Goal: Transaction & Acquisition: Obtain resource

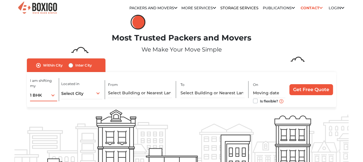
click at [54, 95] on div "1 BHK 1 BHK 2 BHK 3 BHK 3 + BHK FEW ITEMS" at bounding box center [43, 95] width 27 height 12
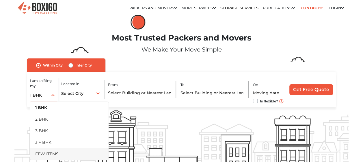
click at [57, 152] on li "FEW ITEMS" at bounding box center [69, 154] width 79 height 12
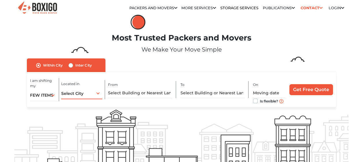
click at [93, 95] on div "Select City Select City Bangalore Bengaluru Bhopal Bhubaneswar Chennai Coimbato…" at bounding box center [81, 93] width 41 height 12
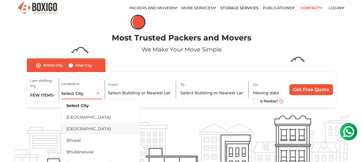
click at [90, 125] on li "[GEOGRAPHIC_DATA]" at bounding box center [100, 129] width 79 height 12
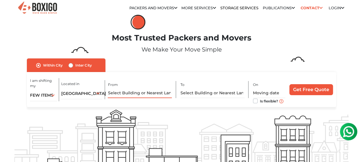
click at [151, 92] on input "text" at bounding box center [140, 93] width 64 height 10
click at [213, 8] on icon at bounding box center [214, 8] width 3 height 4
click at [204, 8] on link "More services" at bounding box center [198, 8] width 35 height 4
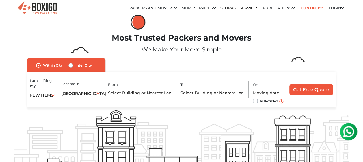
click at [213, 8] on icon at bounding box center [214, 8] width 3 height 4
click at [213, 6] on icon at bounding box center [214, 8] width 3 height 4
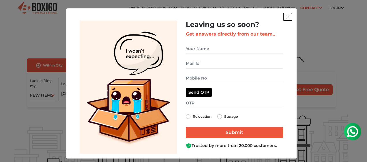
click at [285, 15] on img "get free quote dialog" at bounding box center [287, 16] width 5 height 5
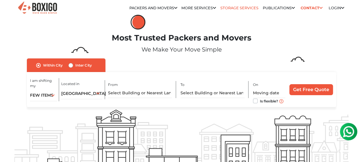
click at [238, 7] on link "Storage Services" at bounding box center [239, 8] width 38 height 4
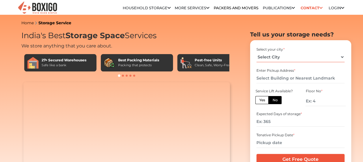
click at [283, 58] on select "Select City Bangalore Bengaluru Bhopal Bhubaneswar Chennai Coimbatore Cuttack D…" at bounding box center [301, 57] width 88 height 10
select select "[GEOGRAPHIC_DATA]"
click at [257, 52] on select "Select City Bangalore Bengaluru Bhopal Bhubaneswar Chennai Coimbatore Cuttack D…" at bounding box center [301, 57] width 88 height 10
click at [281, 75] on input "text" at bounding box center [301, 78] width 88 height 10
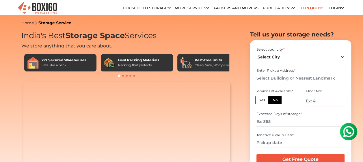
click at [318, 101] on input "number" at bounding box center [326, 101] width 40 height 10
type input "2"
click at [279, 121] on input "number" at bounding box center [301, 121] width 88 height 10
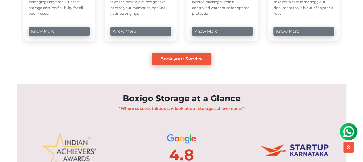
scroll to position [293, 0]
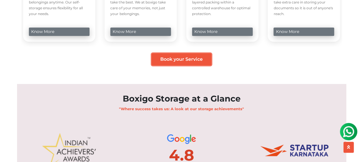
click at [198, 65] on link "Book your Service" at bounding box center [182, 59] width 60 height 12
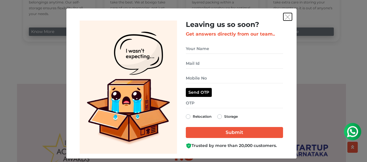
click at [286, 16] on img "get free quote dialog" at bounding box center [287, 16] width 5 height 5
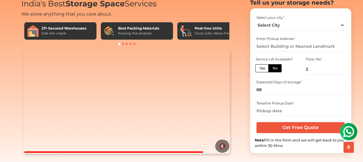
scroll to position [31, 0]
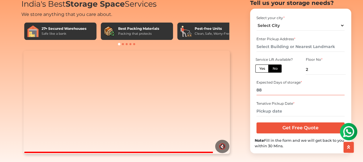
click at [269, 95] on input "88" at bounding box center [301, 90] width 88 height 10
type input "8"
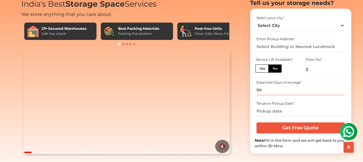
type input "90"
click at [270, 52] on input "text" at bounding box center [301, 47] width 88 height 10
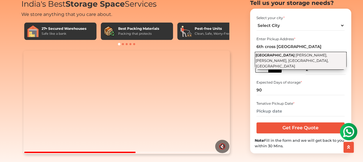
click at [294, 68] on span "Chandra Nagar, Kumaraswamy Layout, Bengaluru, Karnataka" at bounding box center [292, 60] width 73 height 15
type input "6th Cross Road, Chandra Nagar, Kumaraswamy Layout, Bengaluru, Karnataka"
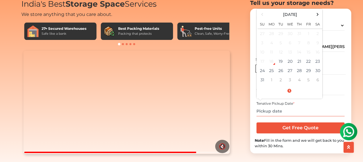
click at [276, 116] on input "text" at bounding box center [301, 111] width 88 height 10
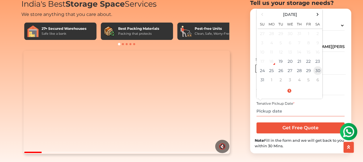
click at [320, 75] on td "30" at bounding box center [317, 70] width 9 height 9
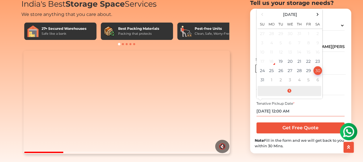
click at [290, 96] on span at bounding box center [290, 91] width 64 height 10
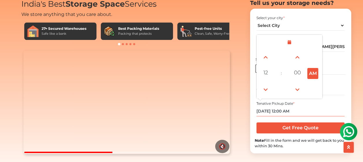
click at [312, 79] on button "AM" at bounding box center [312, 73] width 11 height 11
type input "08/30/2025 12:00 PM"
click at [326, 116] on input "08/30/2025 12:00 PM" at bounding box center [301, 111] width 88 height 10
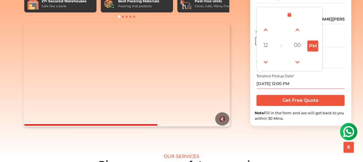
scroll to position [65, 0]
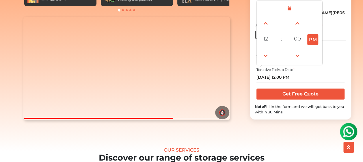
click at [298, 115] on div "Note Fill in the form and we will get back to you within 30 Mins." at bounding box center [301, 109] width 92 height 11
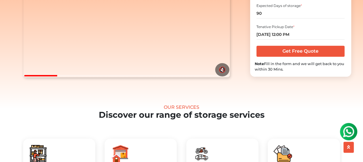
scroll to position [108, 0]
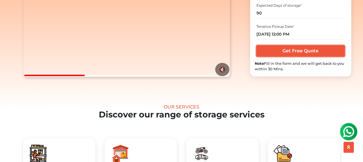
click at [302, 56] on input "Get Free Quote" at bounding box center [301, 50] width 88 height 11
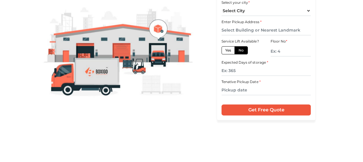
scroll to position [81, 0]
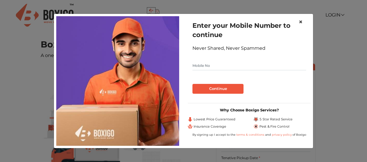
click at [301, 22] on span "×" at bounding box center [301, 22] width 4 height 8
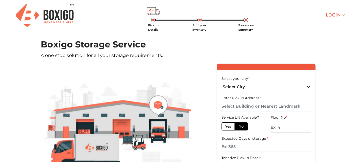
click at [334, 16] on link "Login" at bounding box center [335, 14] width 18 height 5
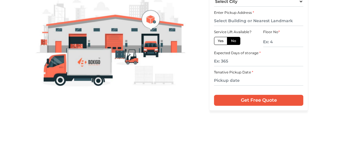
scroll to position [0, 8]
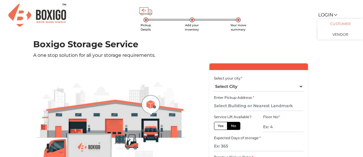
click at [334, 21] on link "Customer" at bounding box center [340, 23] width 46 height 11
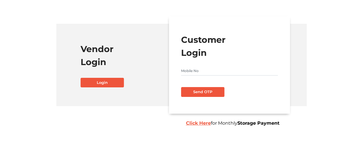
scroll to position [30, 0]
click at [194, 123] on b "Click Here" at bounding box center [198, 122] width 25 height 5
